Goal: Task Accomplishment & Management: Use online tool/utility

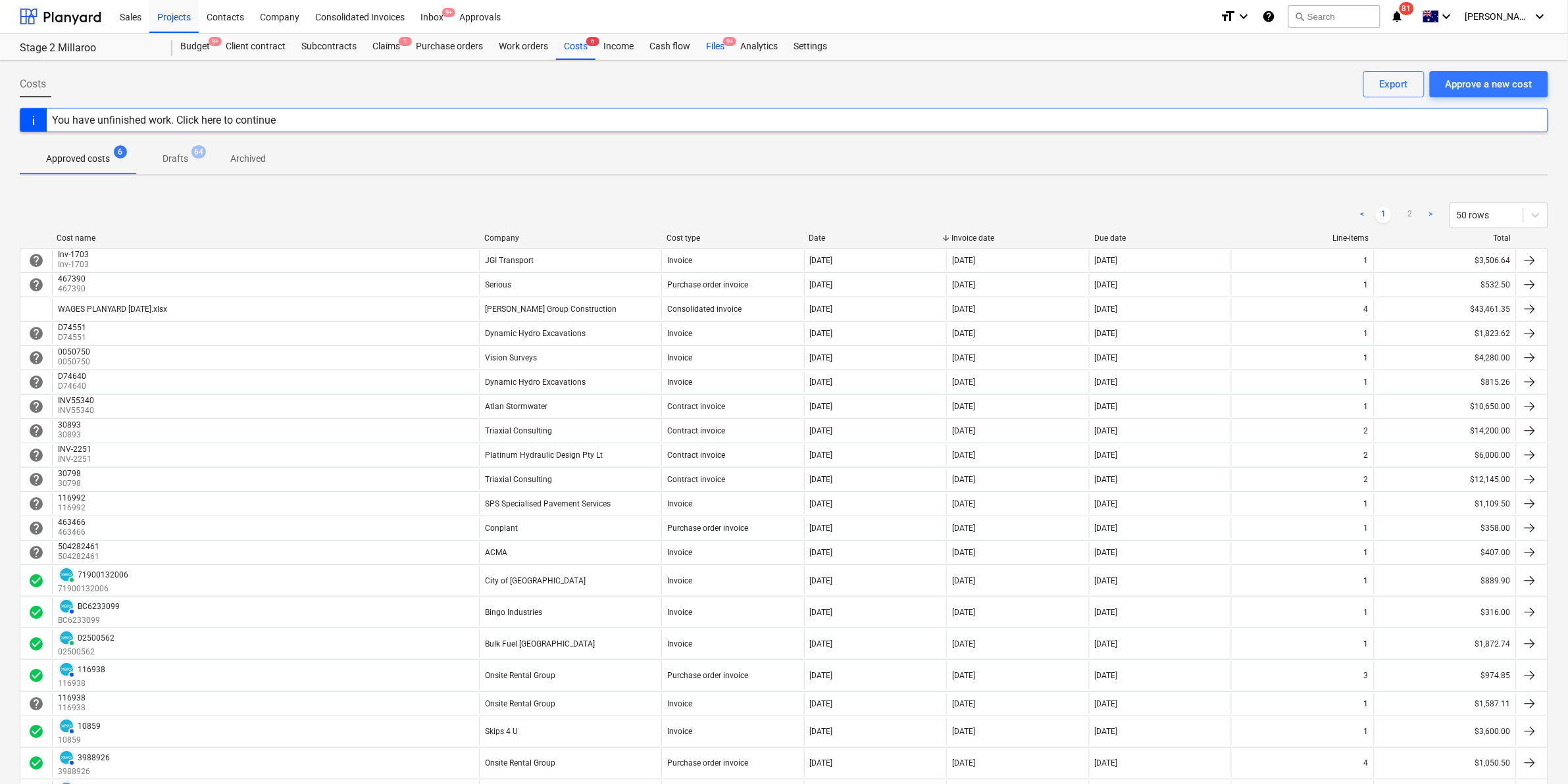
click at [708, 47] on div "Files 9+" at bounding box center [715, 46] width 34 height 26
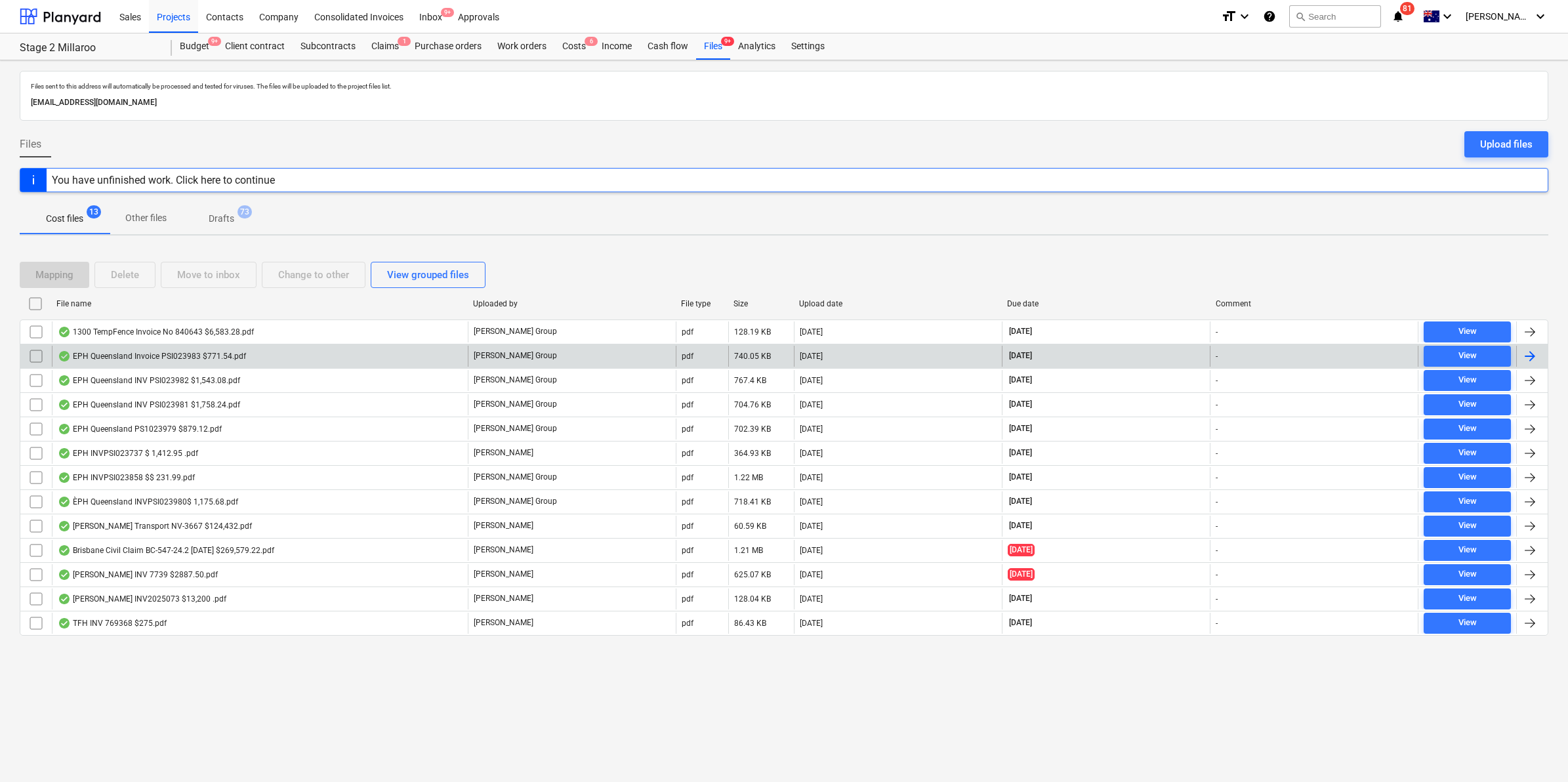
click at [158, 359] on div "EPH Queensland Invoice PSI023983 $771.54.pdf" at bounding box center [152, 356] width 188 height 11
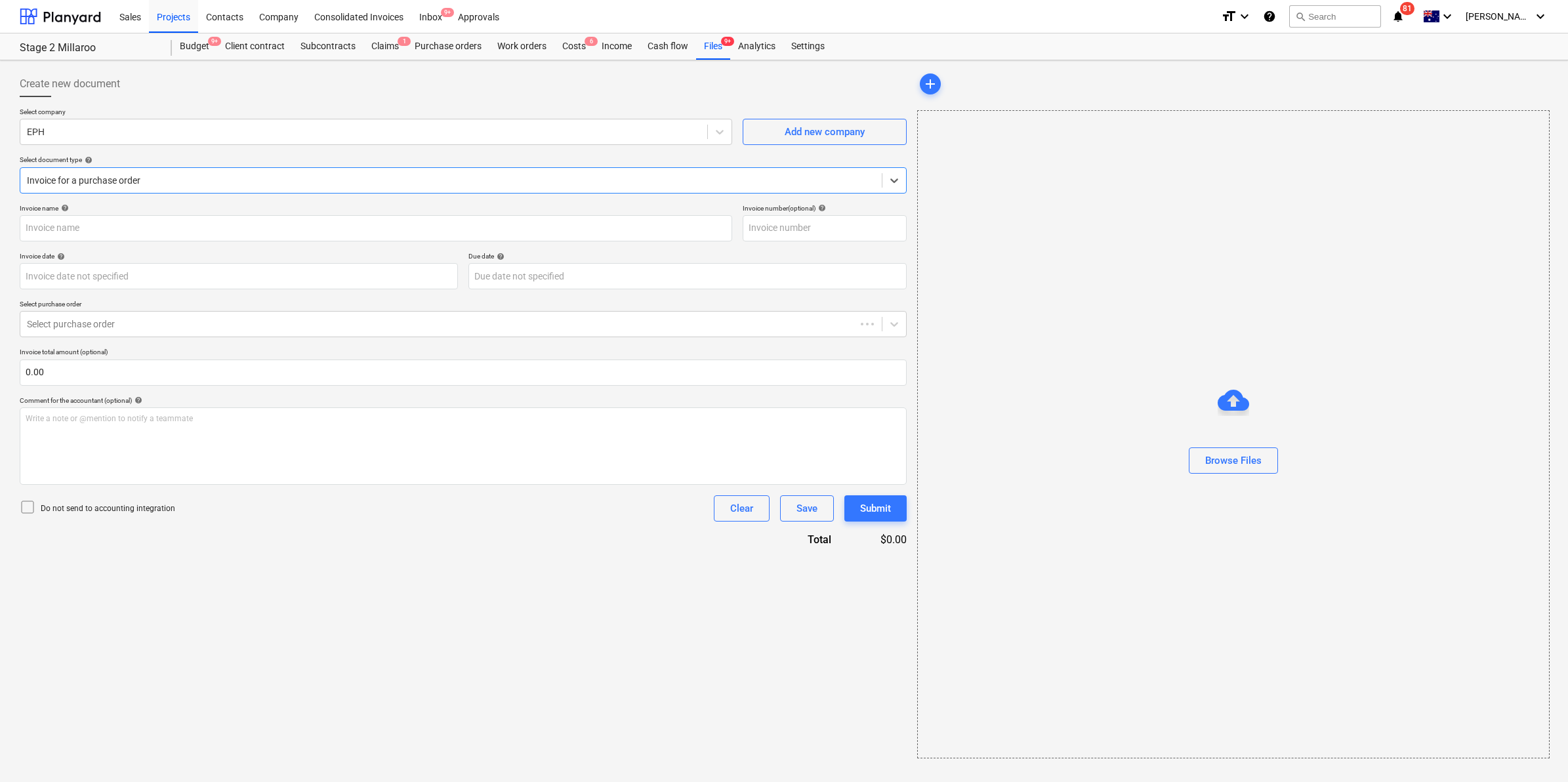
type input "PS1023983"
type input "28 Jul 2025"
type input "[DATE]"
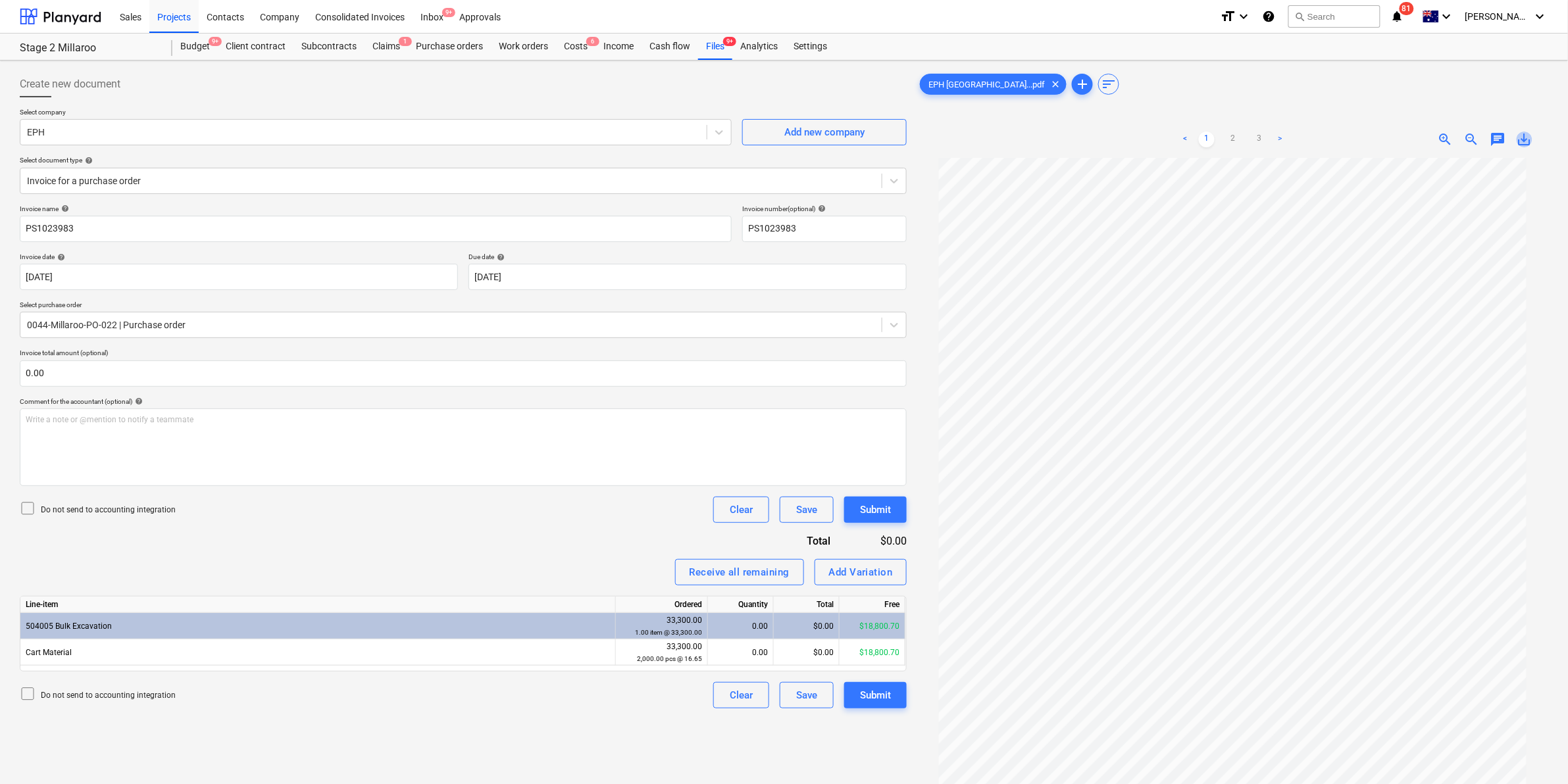
click at [1522, 137] on span "save_alt" at bounding box center [1524, 139] width 16 height 16
click at [718, 37] on div "Files 9+" at bounding box center [715, 46] width 34 height 26
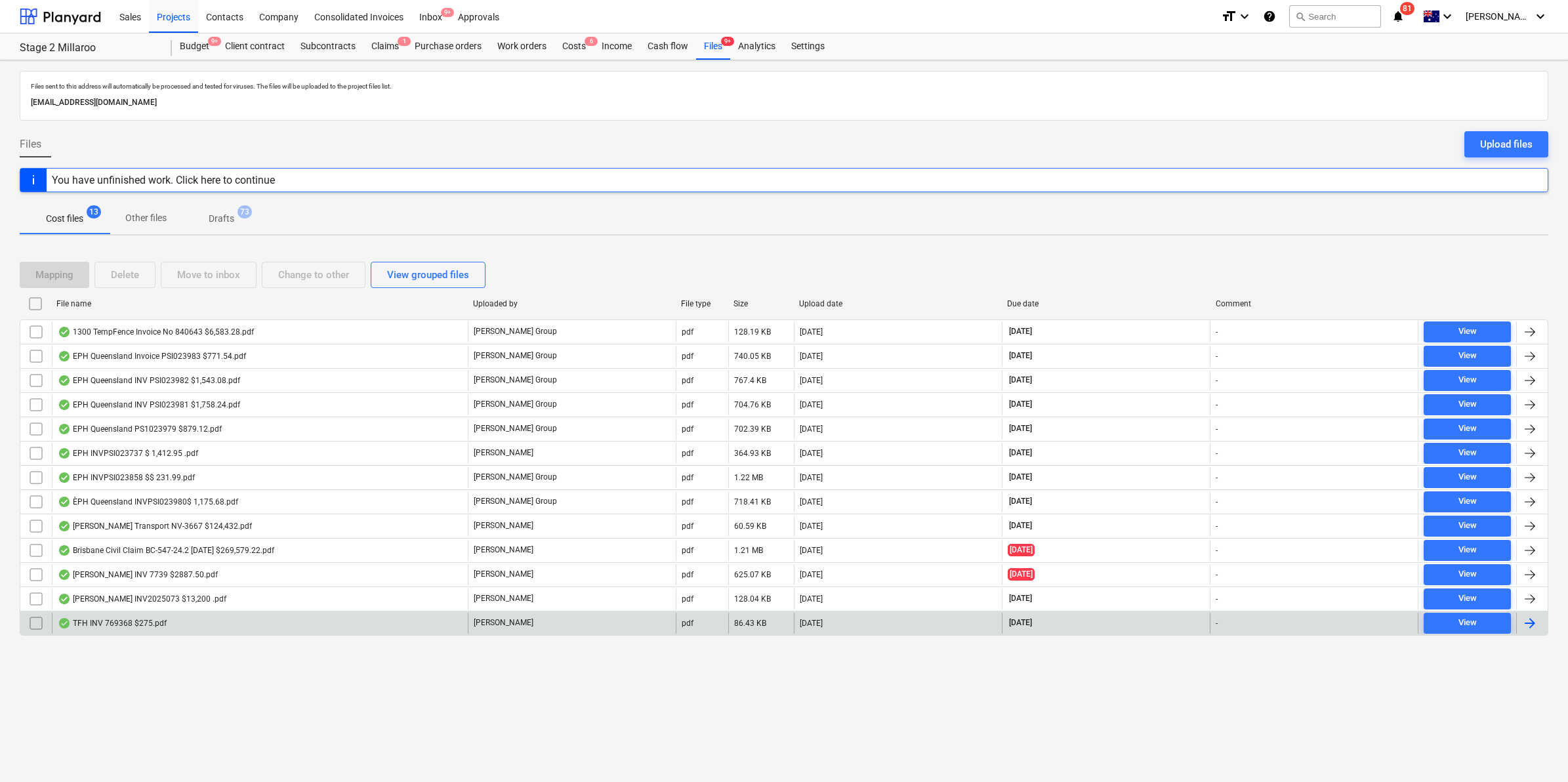
click at [185, 622] on div "TFH INV 769368 $275.pdf" at bounding box center [260, 623] width 416 height 21
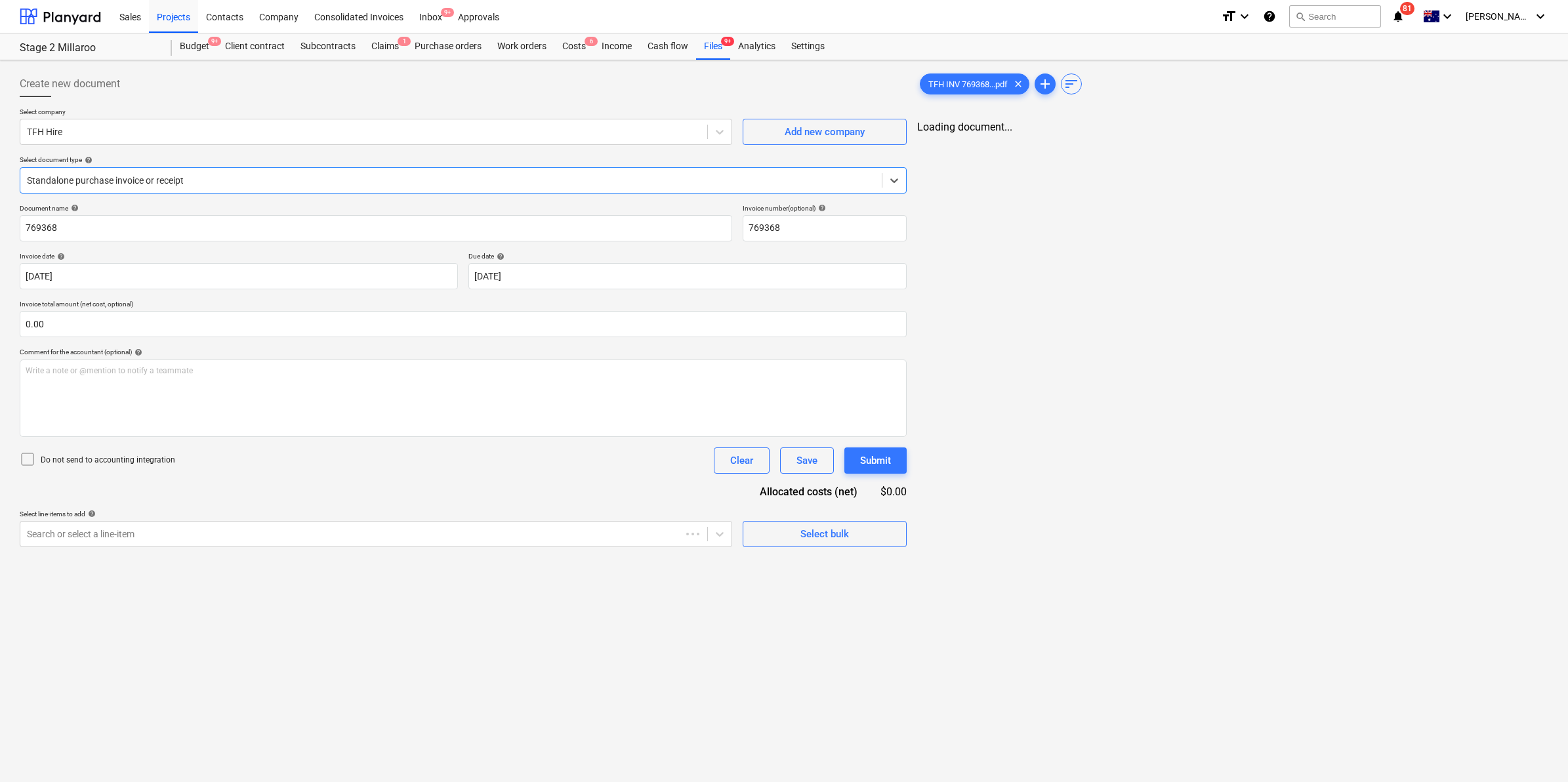
type input "769368"
type input "14 Jul 2025"
type input "[DATE]"
click at [262, 539] on div at bounding box center [363, 534] width 671 height 13
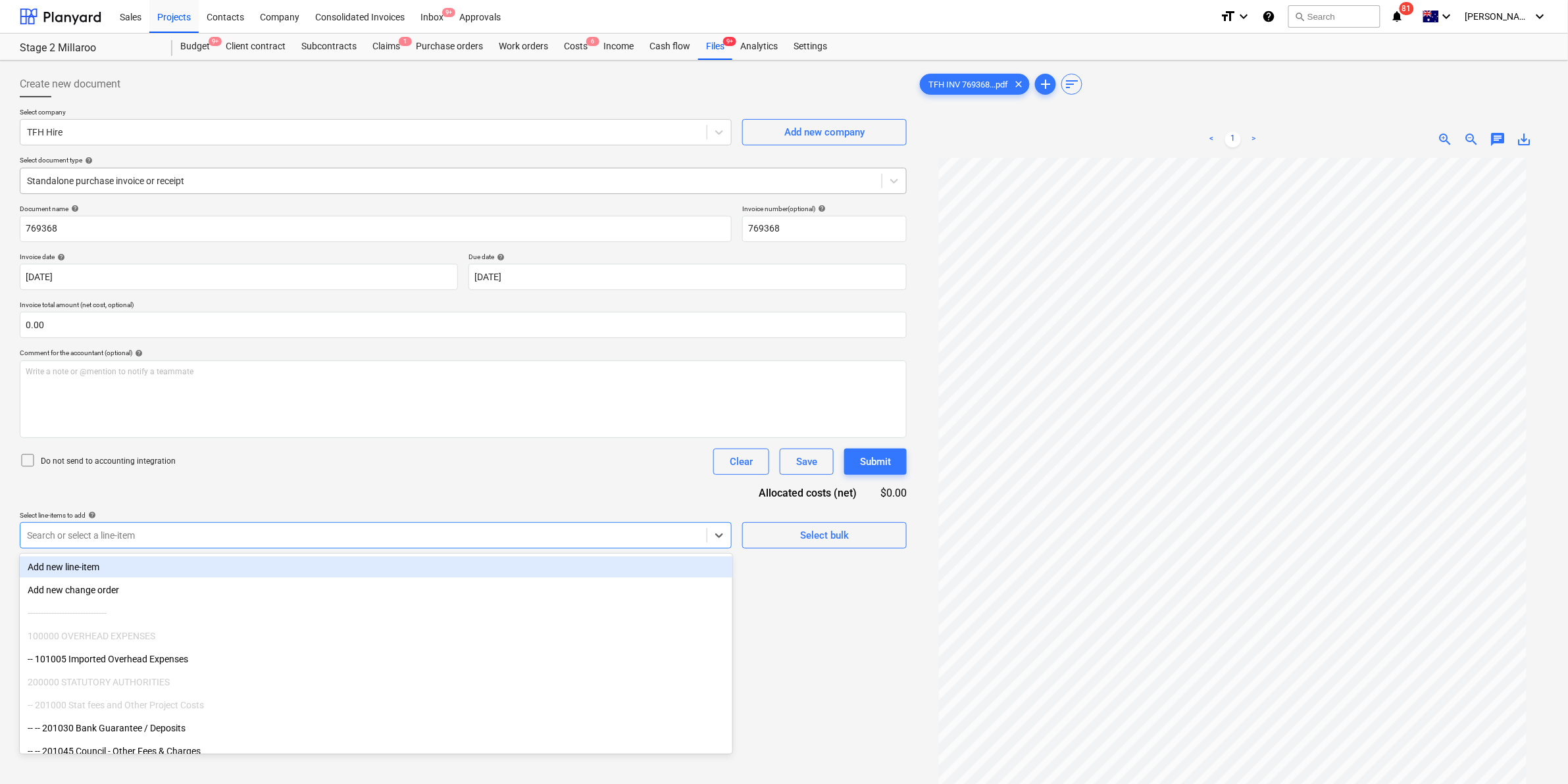
click at [252, 181] on div at bounding box center [451, 181] width 848 height 13
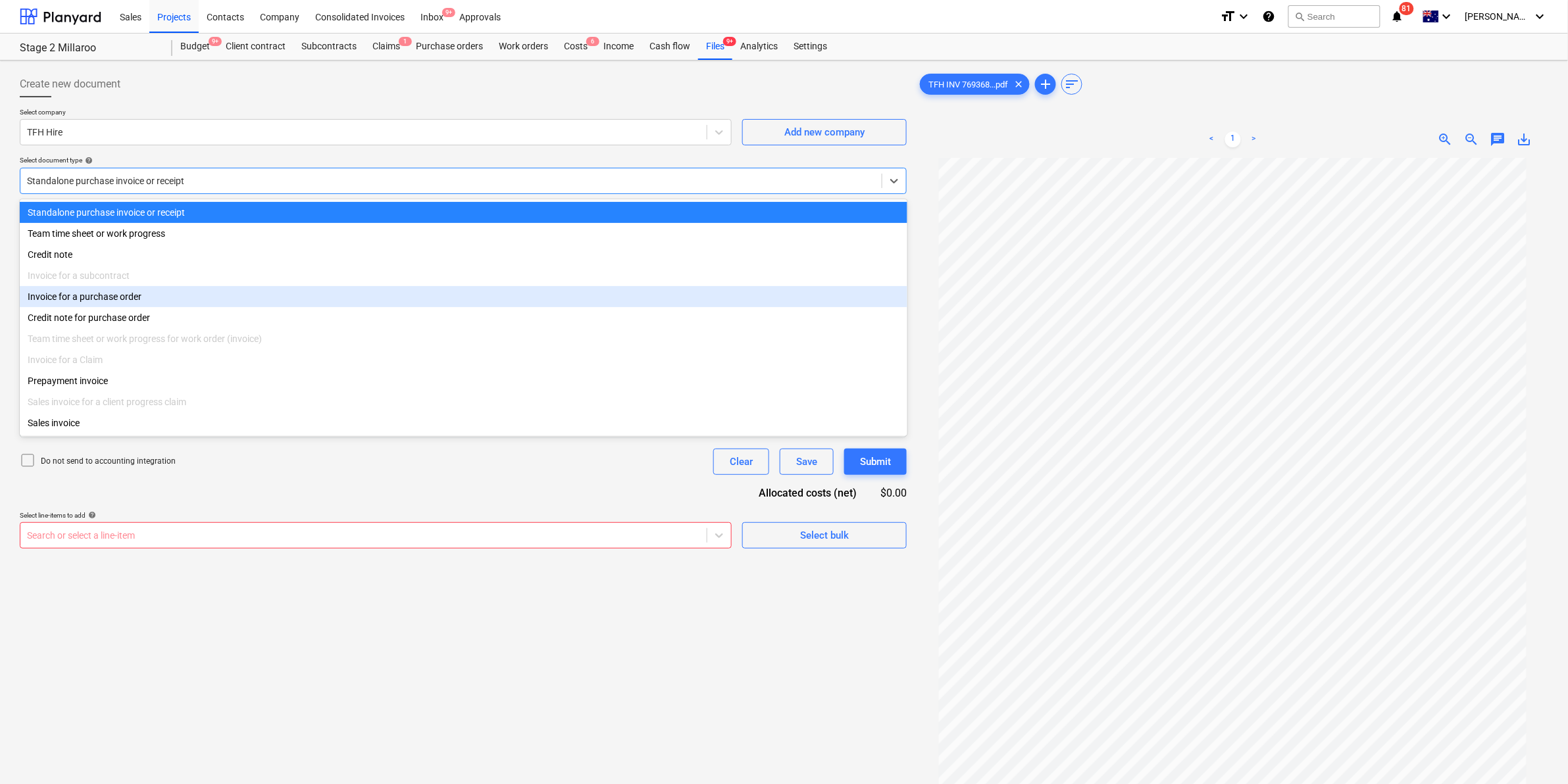
click at [129, 300] on div "Invoice for a purchase order" at bounding box center [464, 296] width 888 height 21
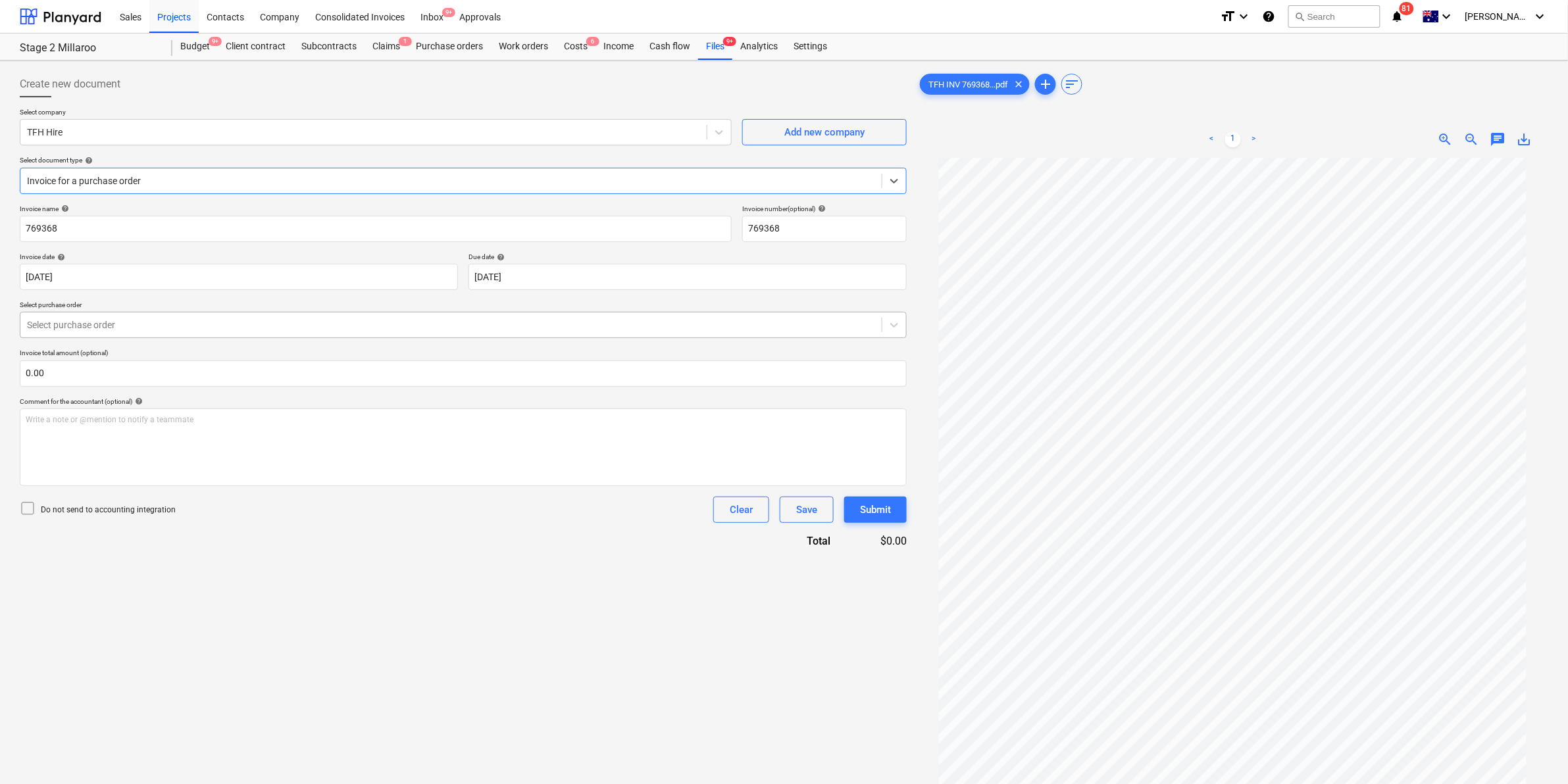
click at [150, 334] on div "Select purchase order" at bounding box center [451, 325] width 861 height 19
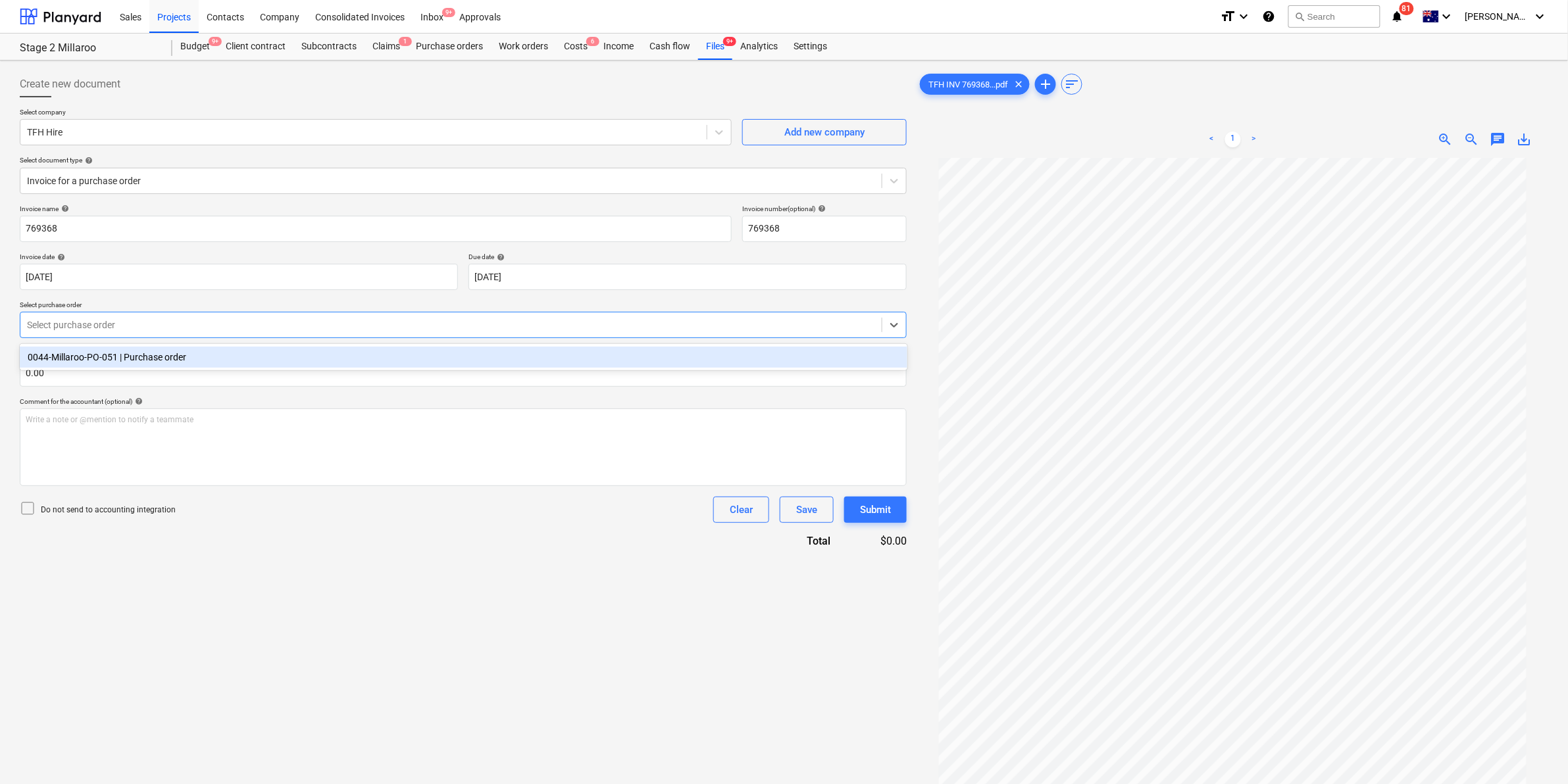
click at [146, 354] on div "0044-Millaroo-PO-051 | Purchase order" at bounding box center [464, 357] width 888 height 21
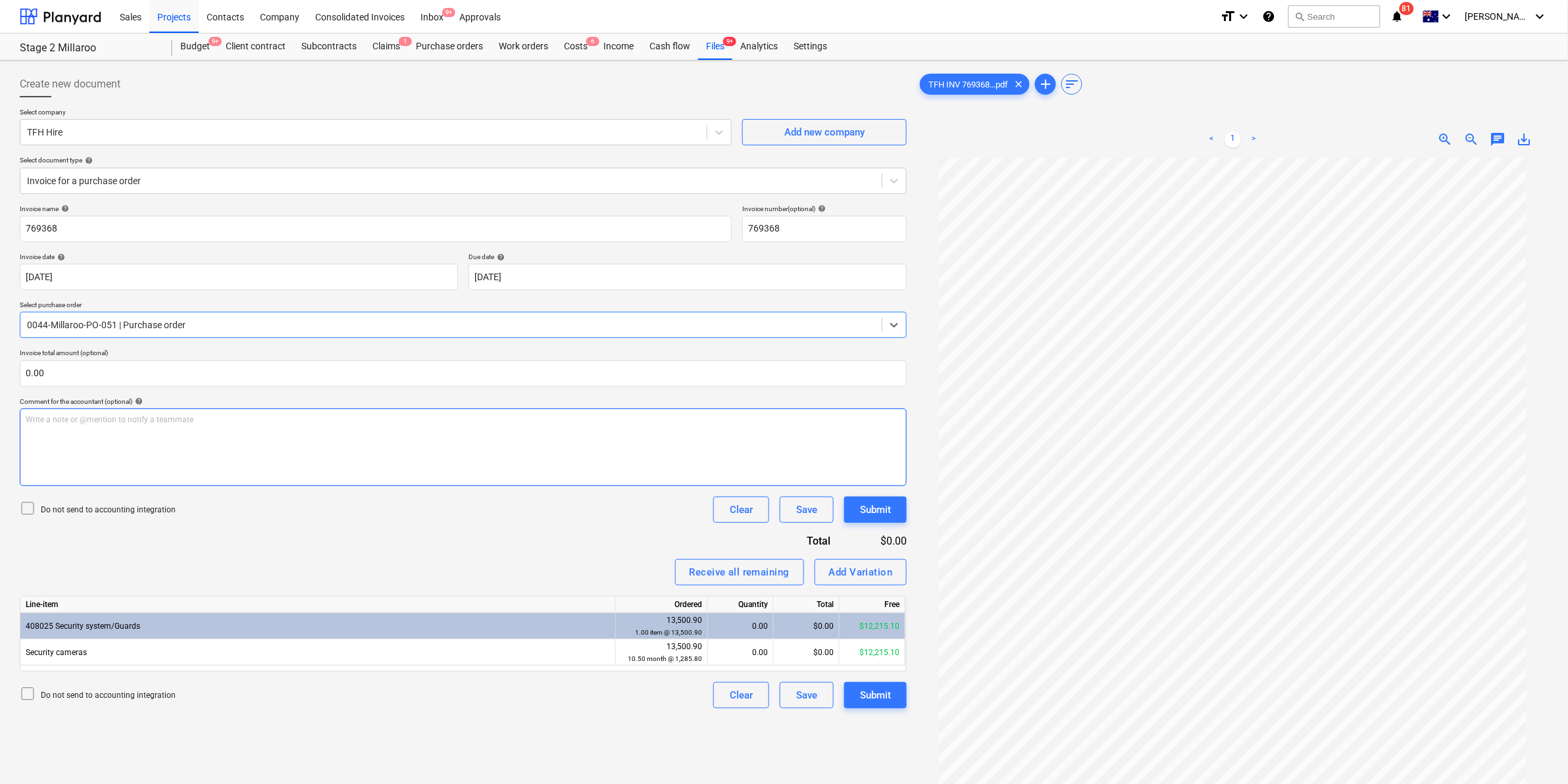
click at [145, 423] on p "Write a note or @mention to notify a teammate ﻿" at bounding box center [463, 420] width 875 height 11
click at [798, 648] on div "$0.00" at bounding box center [807, 652] width 66 height 26
type input "250"
click at [560, 520] on div "Do not send to accounting integration Clear Save Submit" at bounding box center [463, 510] width 887 height 26
click at [870, 698] on div "Submit" at bounding box center [875, 695] width 31 height 17
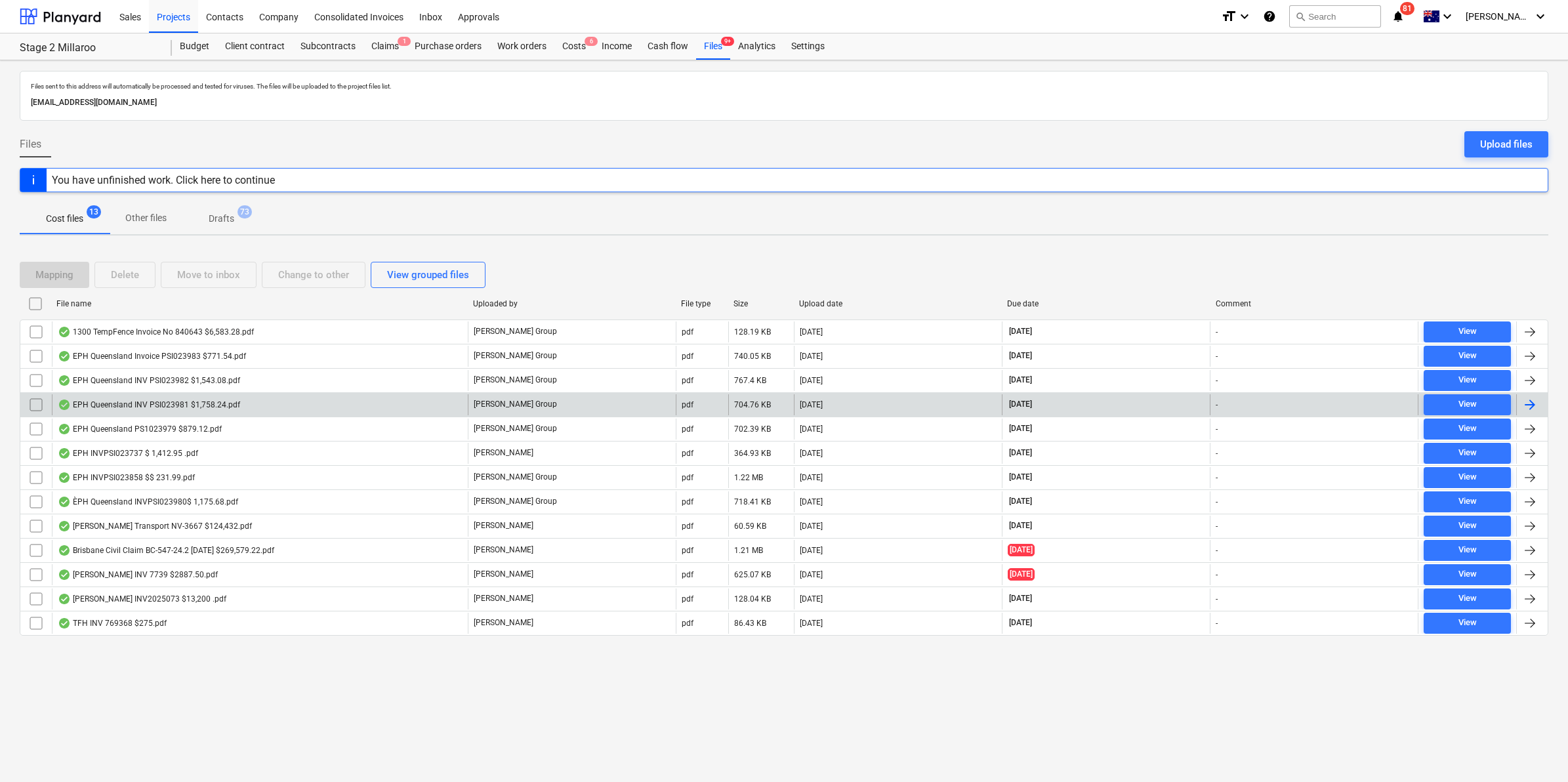
click at [89, 410] on div "EPH Queensland INV PSI023981 $1,758.24.pdf" at bounding box center [149, 405] width 182 height 11
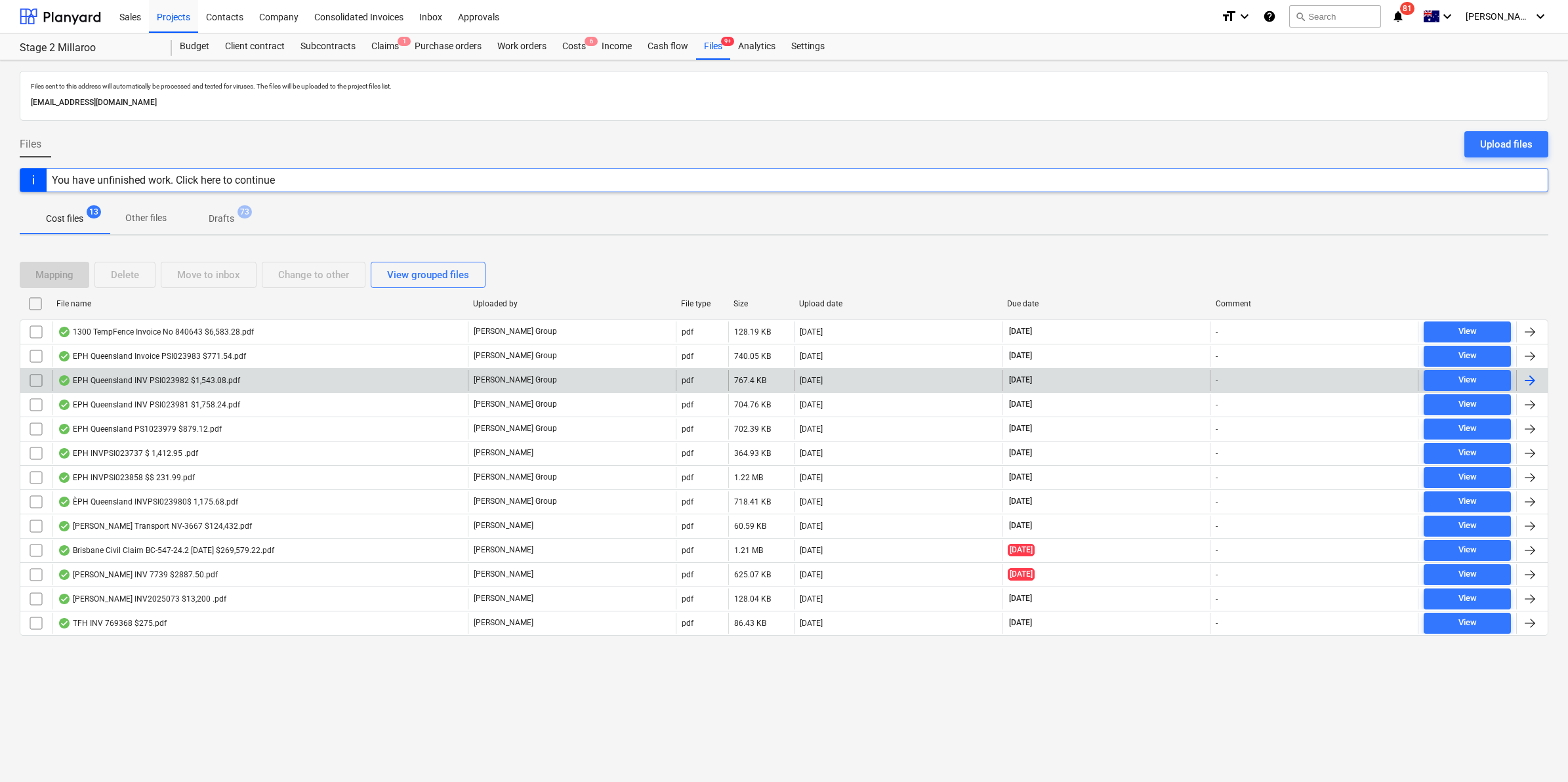
click at [86, 377] on div "EPH Queensland INV PSI023982 $1,543.08.pdf" at bounding box center [149, 381] width 182 height 11
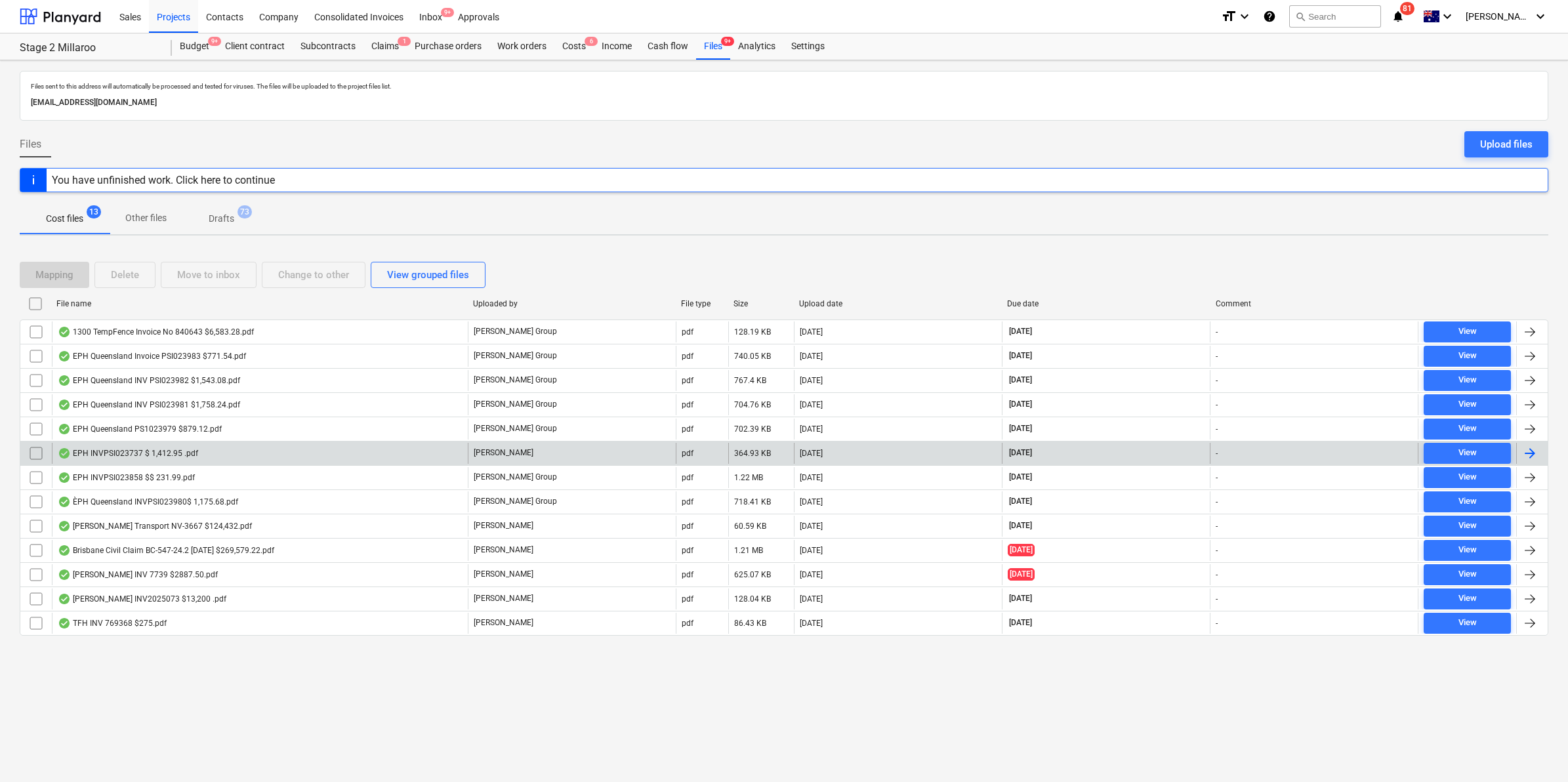
click at [119, 447] on div "EPH INVPSI023737 $ 1,412.95 .pdf" at bounding box center [260, 453] width 416 height 21
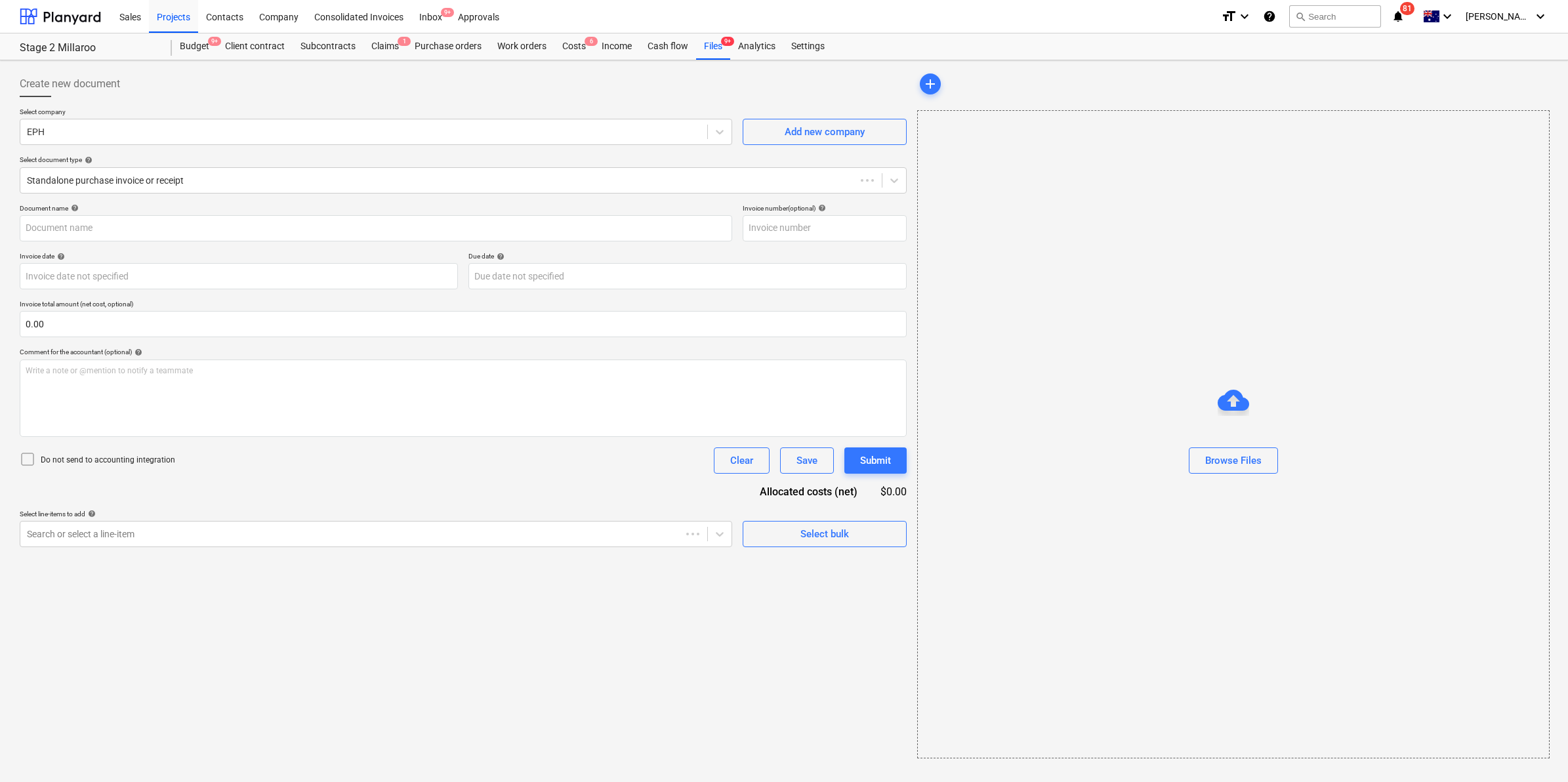
type input "PSI023737"
type input "[DATE]"
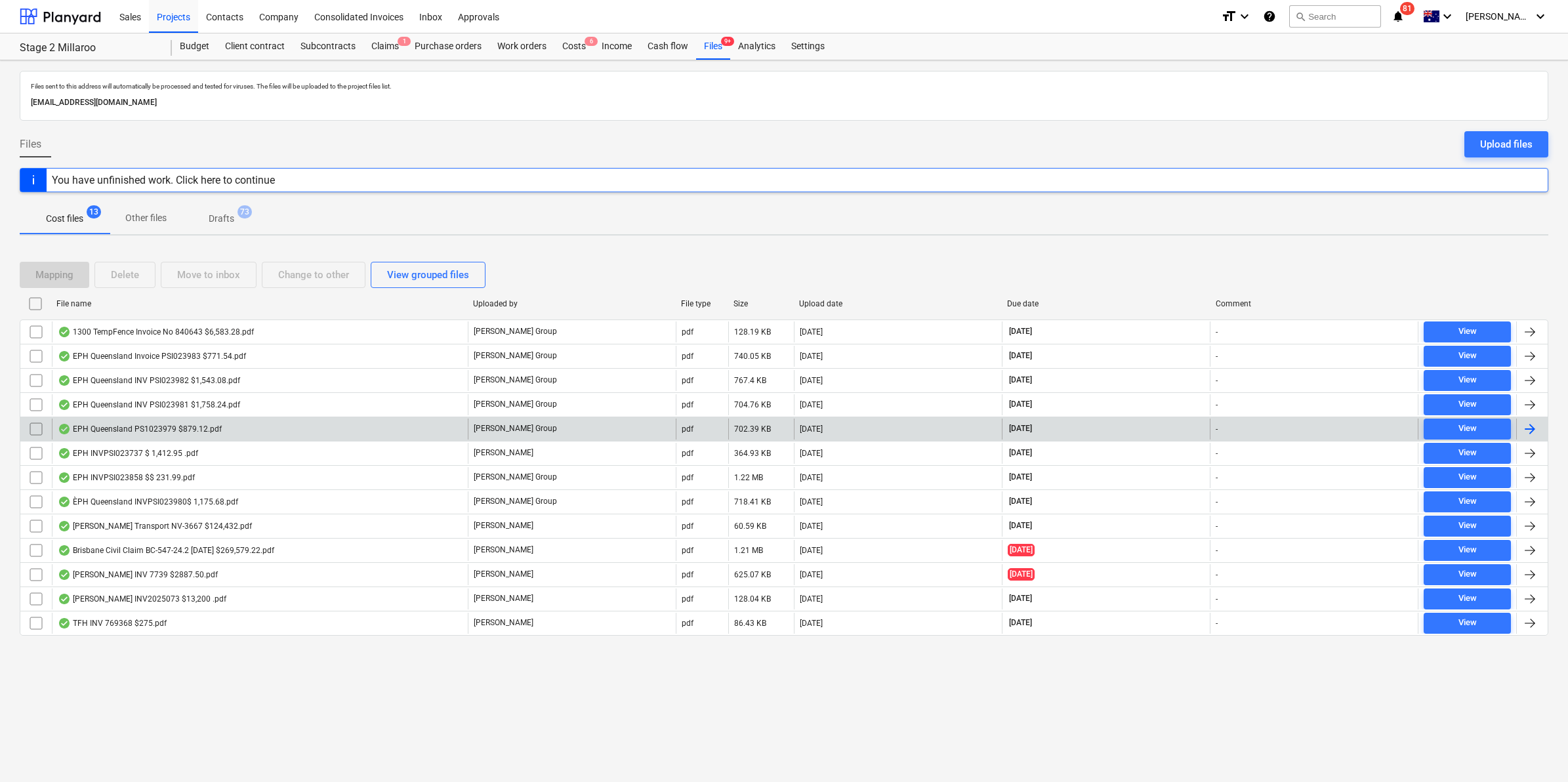
click at [100, 434] on div "EPH Queensland PS1023979 $879.12.pdf" at bounding box center [140, 429] width 164 height 11
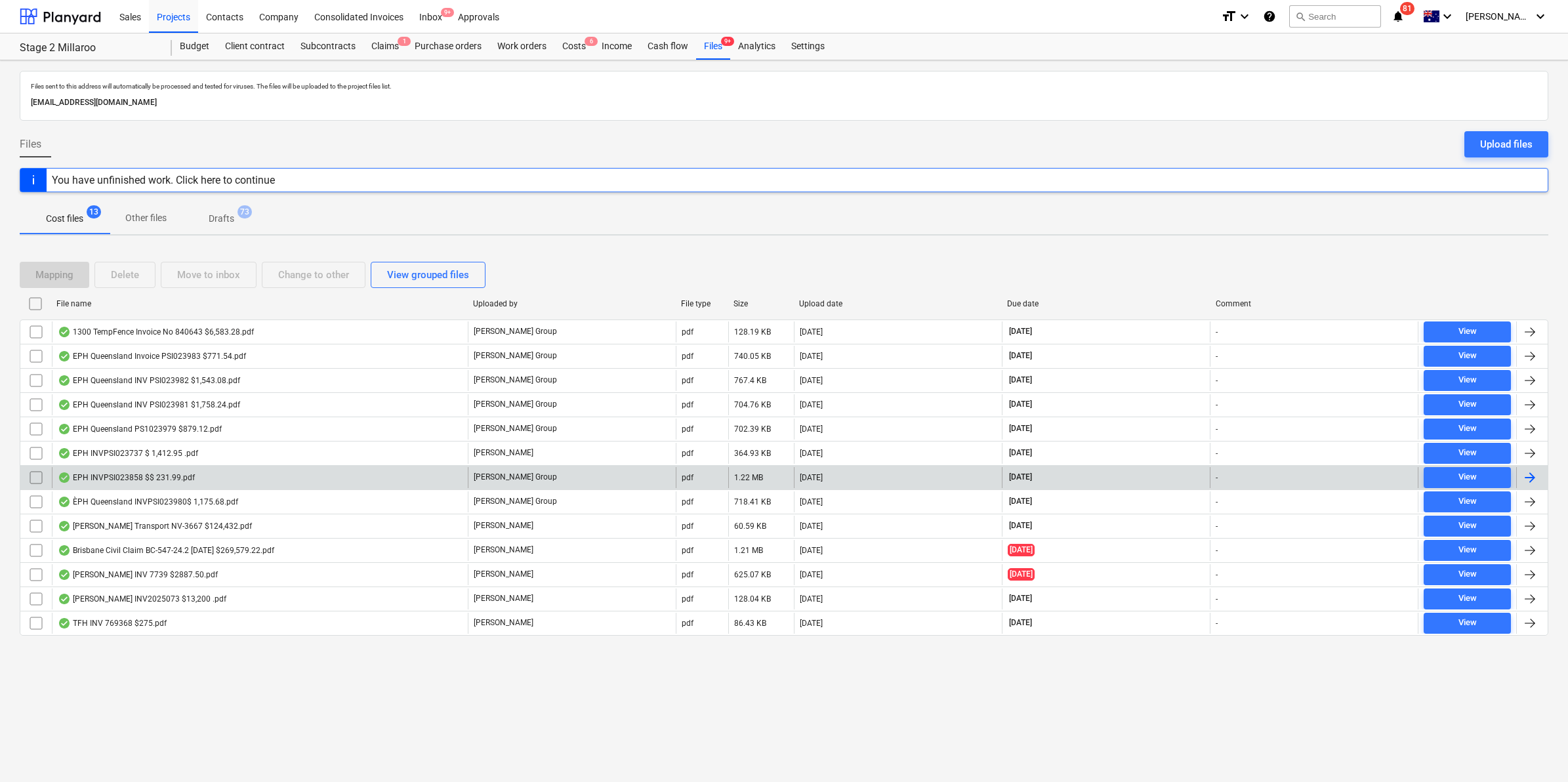
click at [136, 481] on div "EPH INVPSI023858 $$ 231.99.pdf" at bounding box center [126, 478] width 137 height 11
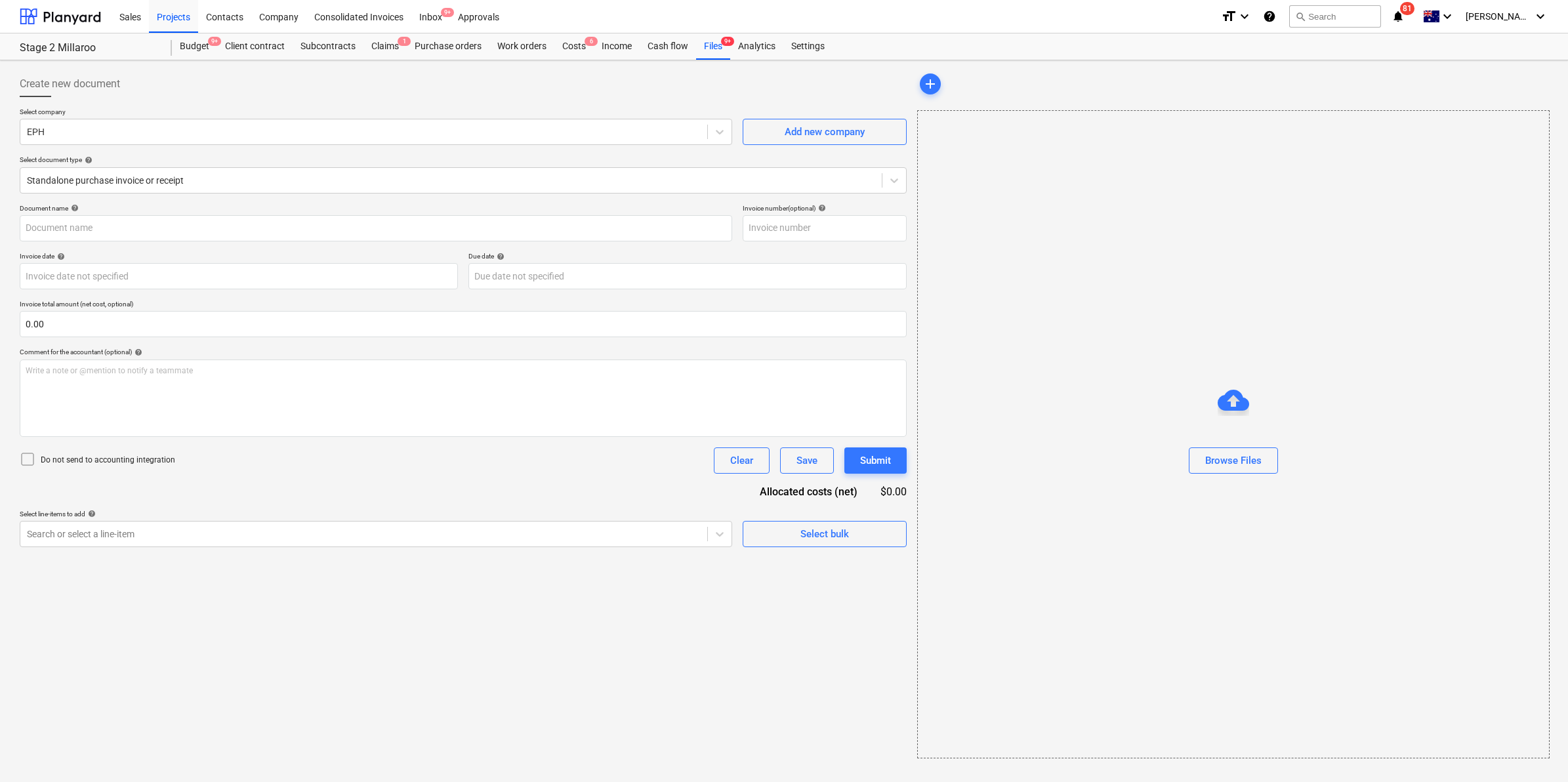
type input "PS1023858"
type input "[DATE]"
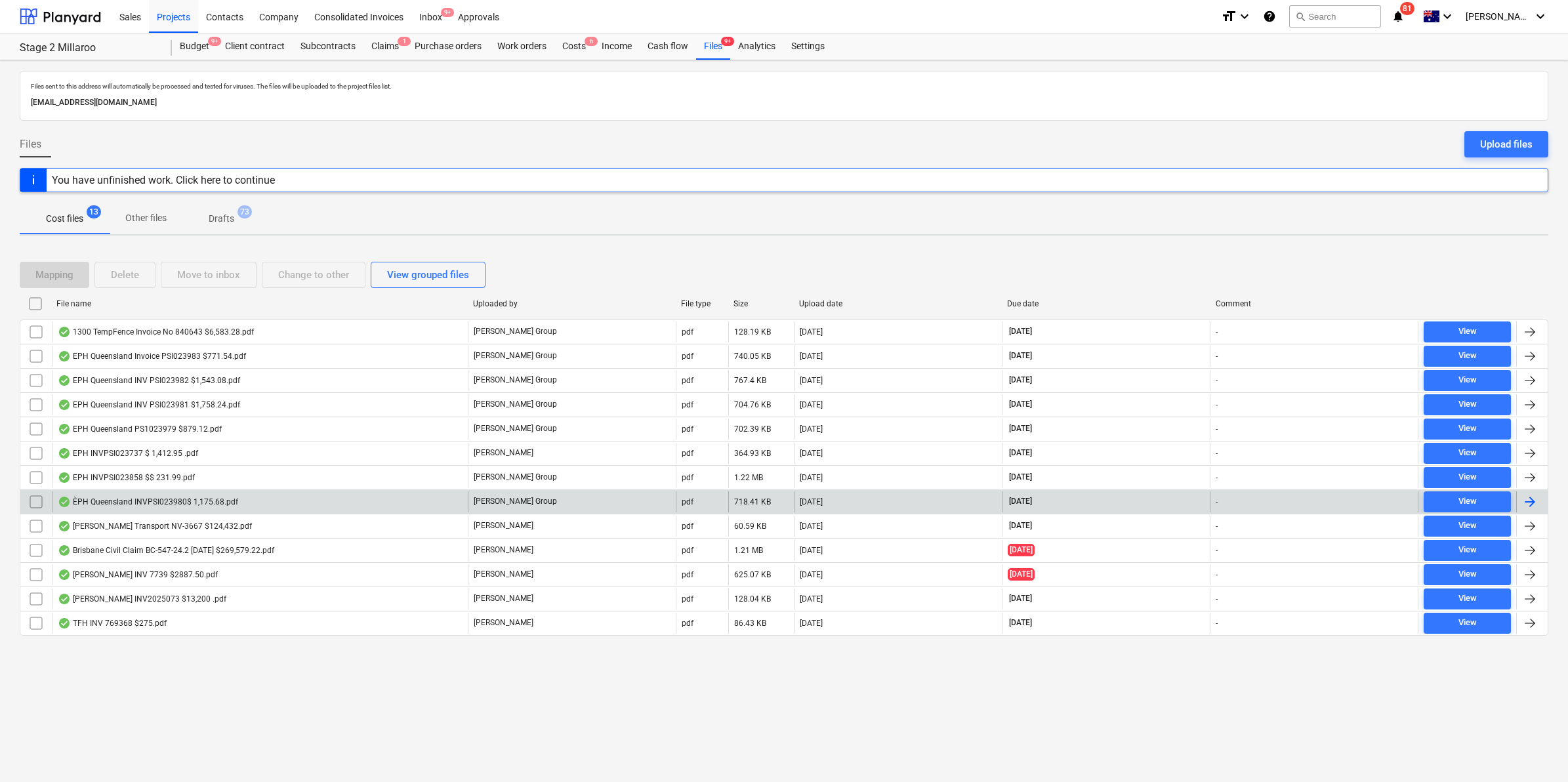
click at [132, 503] on div "ÈPH Queensland INVPSI023980$ 1,175.68.pdf" at bounding box center [148, 502] width 180 height 11
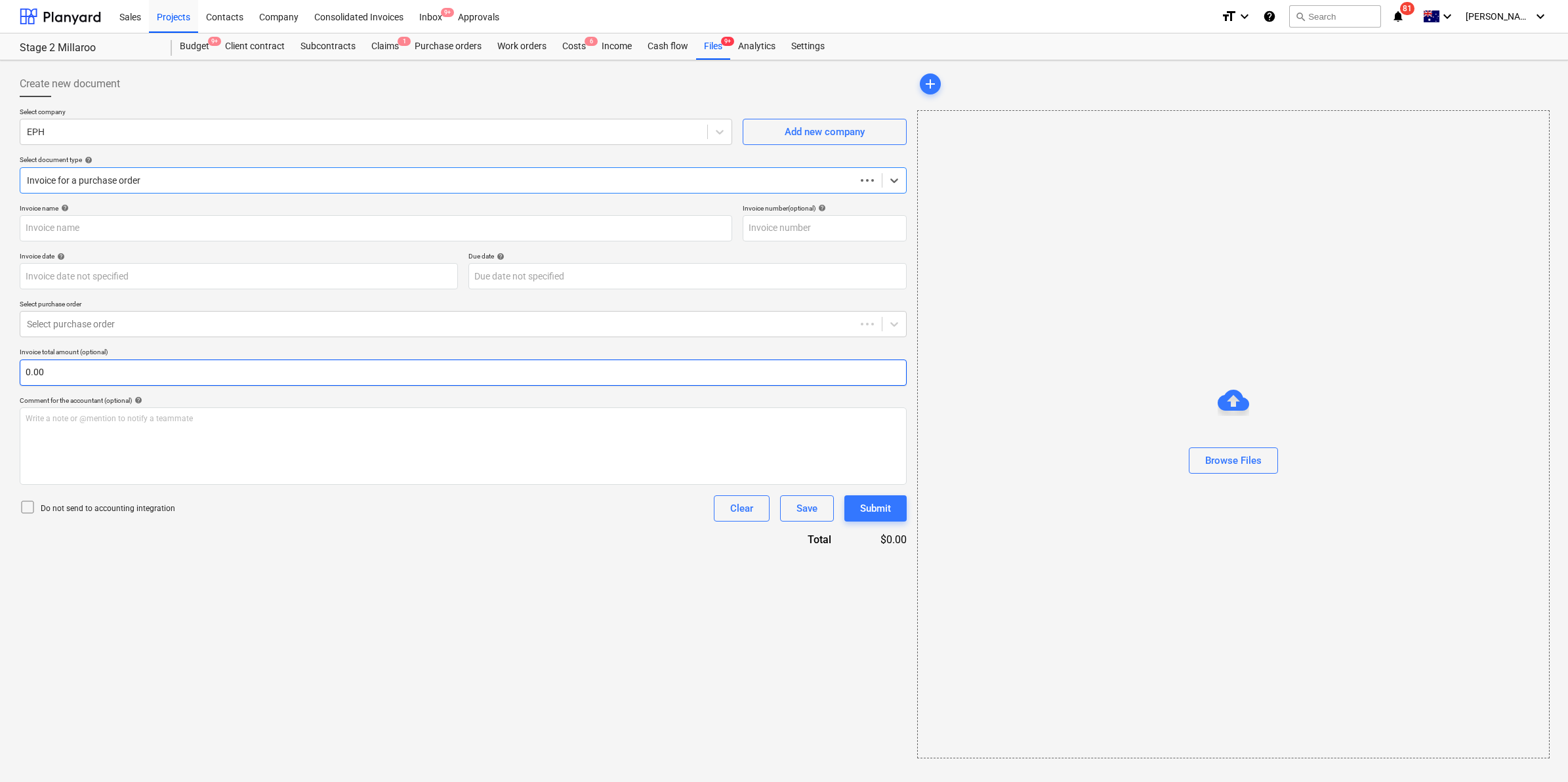
type input "PS1023980"
type input "[DATE]"
